Goal: Obtain resource: Obtain resource

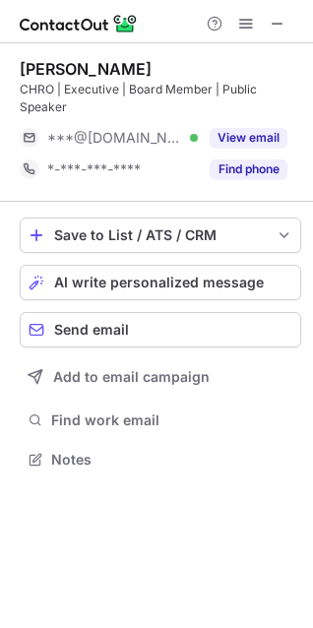
scroll to position [445, 313]
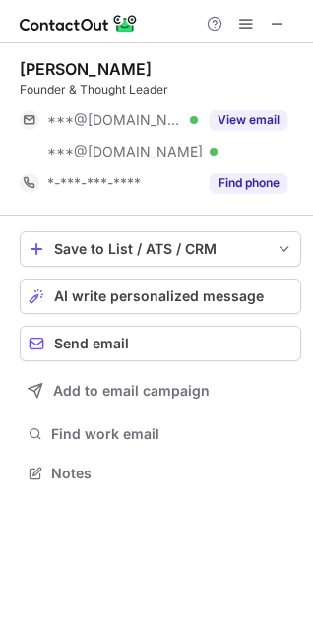
scroll to position [459, 313]
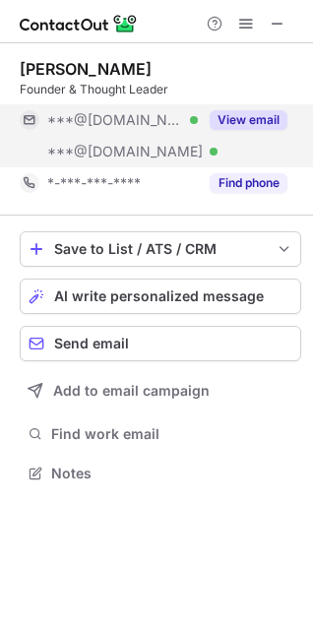
click at [239, 112] on button "View email" at bounding box center [249, 120] width 78 height 20
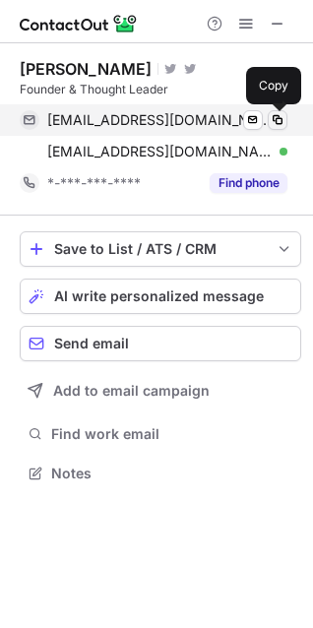
click at [283, 124] on span at bounding box center [278, 120] width 16 height 16
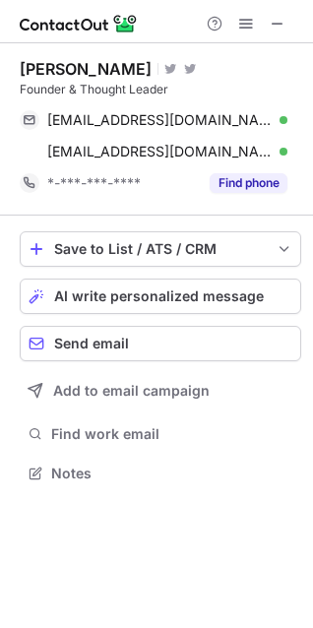
click at [291, 22] on div "Help & Support" at bounding box center [246, 24] width 95 height 24
click at [276, 22] on span at bounding box center [278, 24] width 16 height 16
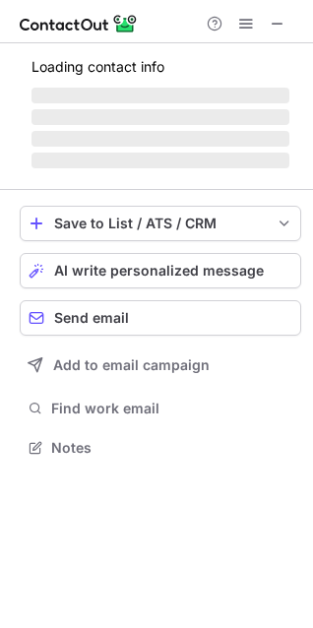
scroll to position [477, 313]
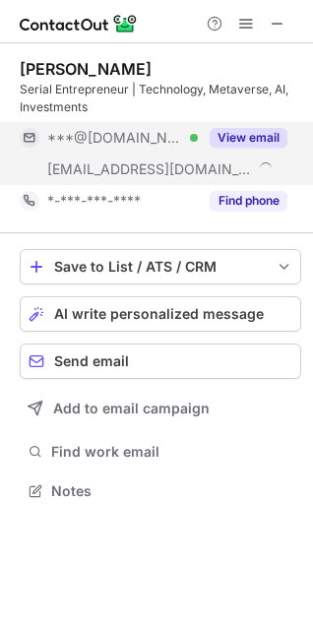
click at [254, 129] on button "View email" at bounding box center [249, 138] width 78 height 20
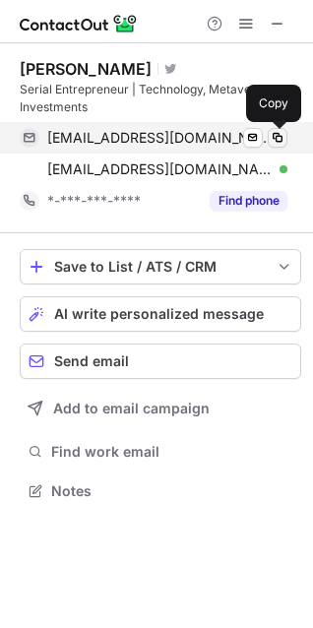
click at [280, 140] on span at bounding box center [278, 138] width 16 height 16
click at [282, 142] on span at bounding box center [278, 138] width 16 height 16
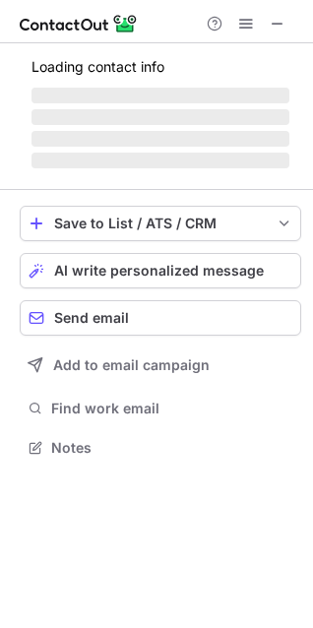
scroll to position [477, 313]
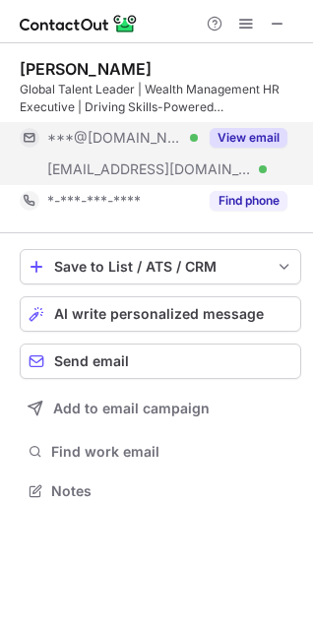
click at [245, 129] on button "View email" at bounding box center [249, 138] width 78 height 20
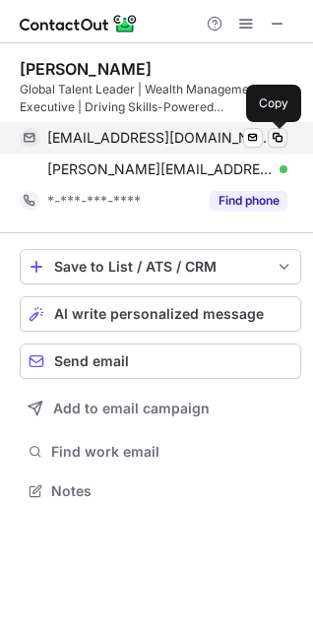
click at [279, 139] on span at bounding box center [278, 138] width 16 height 16
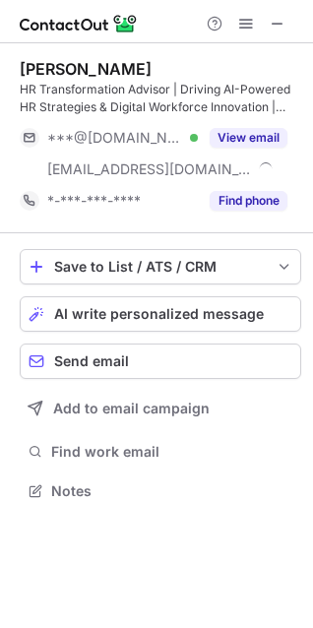
scroll to position [477, 313]
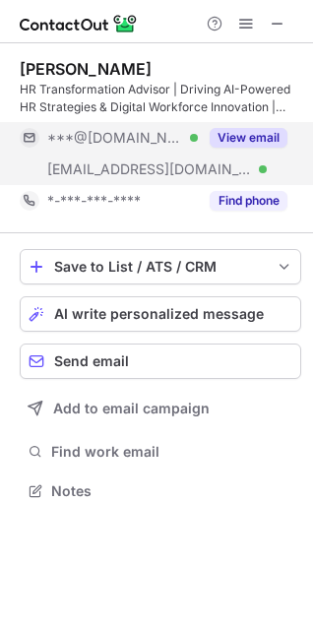
click at [247, 136] on button "View email" at bounding box center [249, 138] width 78 height 20
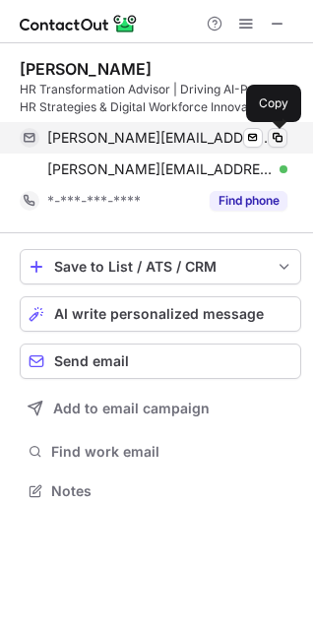
click at [279, 143] on span at bounding box center [278, 138] width 16 height 16
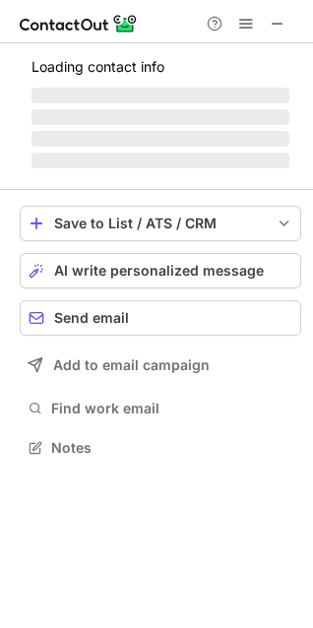
scroll to position [445, 313]
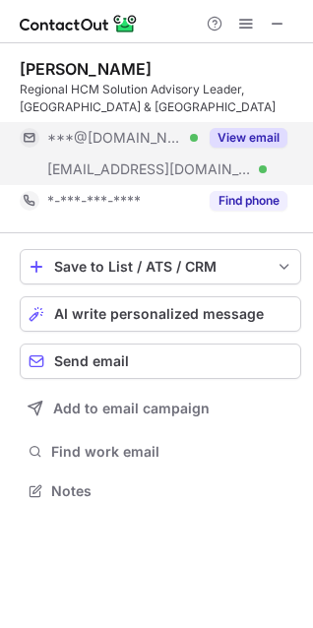
click at [231, 144] on button "View email" at bounding box center [249, 138] width 78 height 20
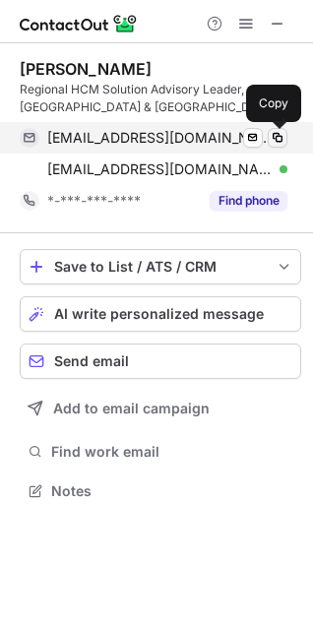
click at [279, 145] on span at bounding box center [278, 138] width 16 height 16
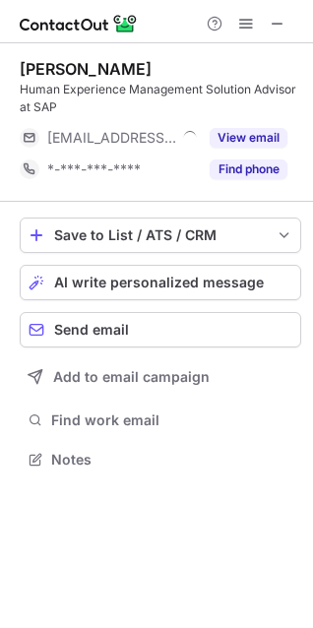
scroll to position [445, 313]
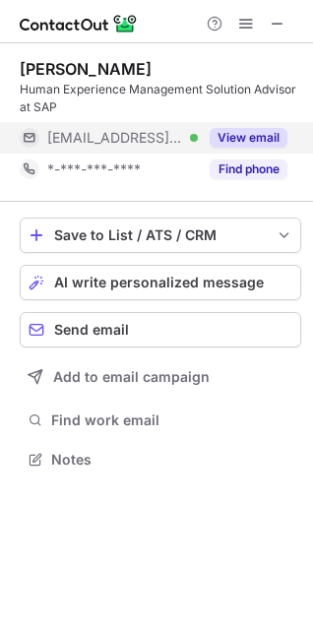
click at [251, 132] on button "View email" at bounding box center [249, 138] width 78 height 20
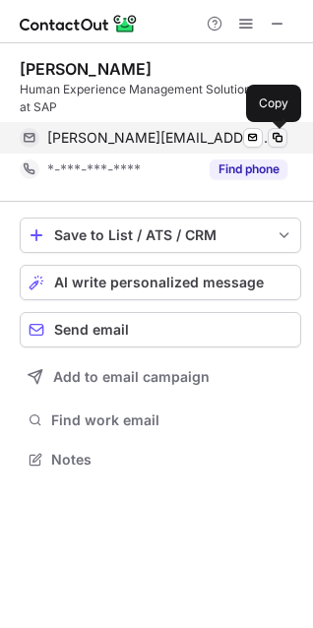
click at [284, 146] on button at bounding box center [278, 138] width 20 height 20
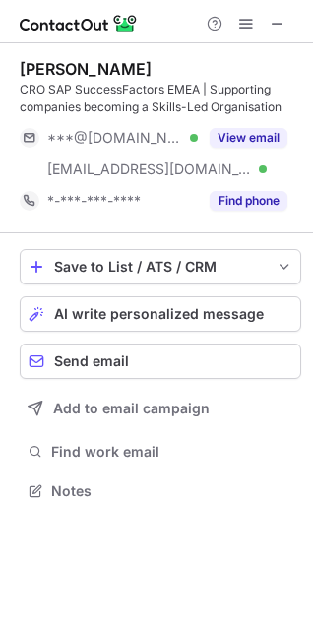
scroll to position [477, 313]
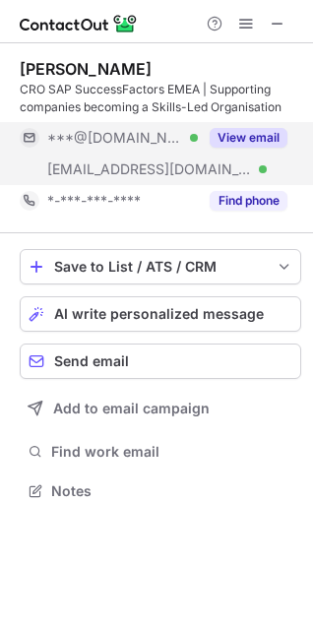
click at [229, 128] on button "View email" at bounding box center [249, 138] width 78 height 20
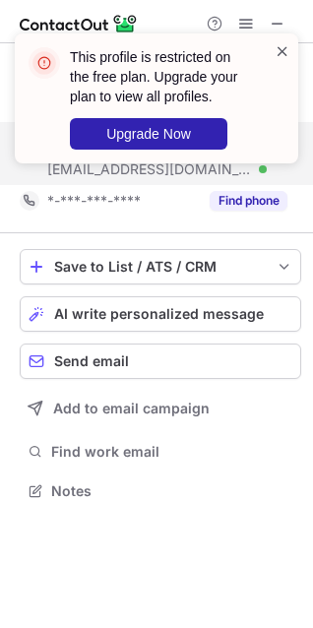
click at [280, 56] on span at bounding box center [283, 51] width 16 height 20
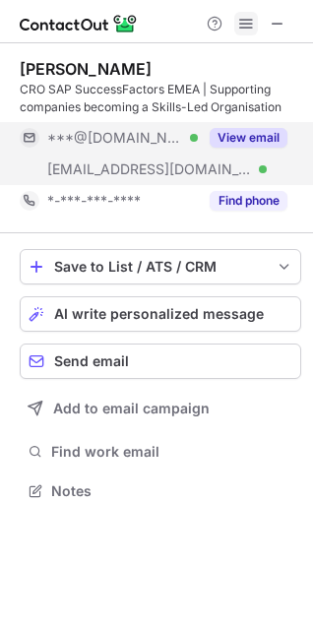
click at [239, 21] on span at bounding box center [246, 24] width 16 height 16
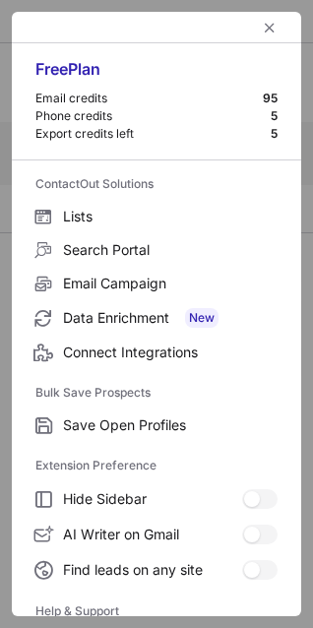
scroll to position [191, 0]
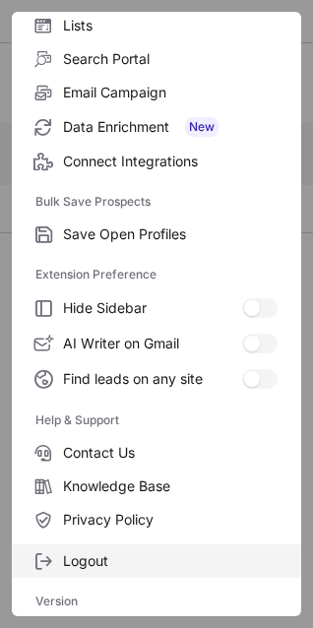
click at [82, 550] on label "Logout" at bounding box center [157, 561] width 290 height 33
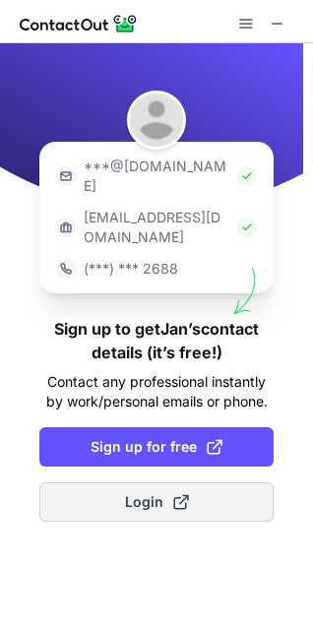
click at [194, 483] on button "Login" at bounding box center [156, 502] width 234 height 39
click at [221, 483] on button "Login" at bounding box center [156, 502] width 234 height 39
